Goal: Information Seeking & Learning: Learn about a topic

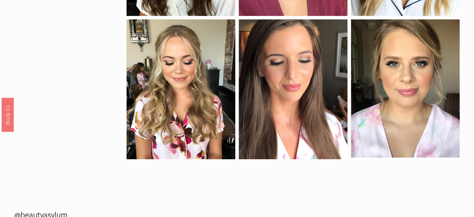
click at [98, 92] on div "by application airbrush traditional skintone porcelain fair medium medium- dark…" at bounding box center [237, 17] width 474 height 283
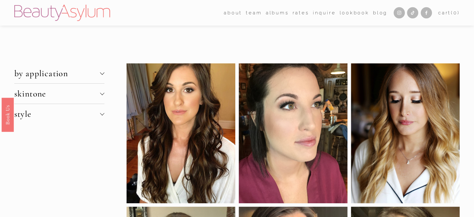
click at [100, 76] on button "by application" at bounding box center [59, 73] width 90 height 20
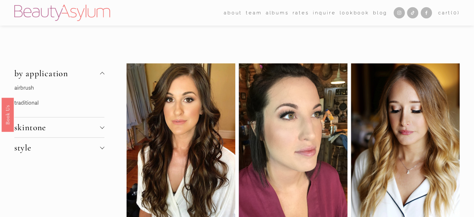
click at [35, 103] on link "traditional" at bounding box center [26, 102] width 24 height 7
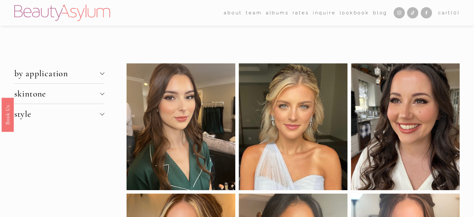
click at [100, 101] on button "skintone" at bounding box center [59, 93] width 90 height 20
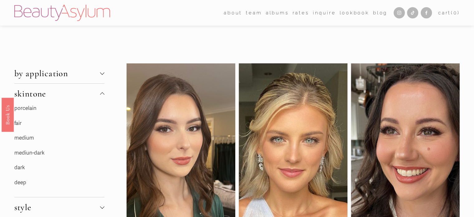
click at [18, 123] on link "fair" at bounding box center [17, 123] width 7 height 7
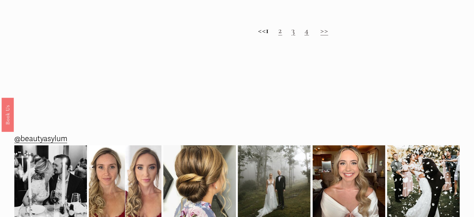
scroll to position [735, 0]
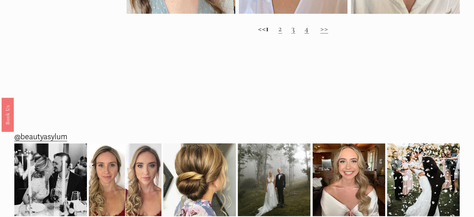
click at [286, 34] on h2 "<< 1 2 3 4 >>" at bounding box center [292, 28] width 333 height 10
click at [282, 34] on link "2" at bounding box center [280, 28] width 4 height 11
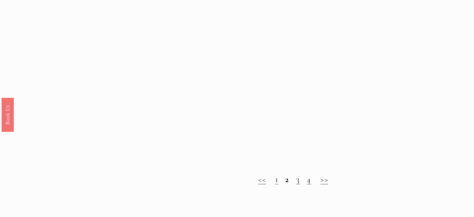
scroll to position [573, 0]
